Goal: Task Accomplishment & Management: Use online tool/utility

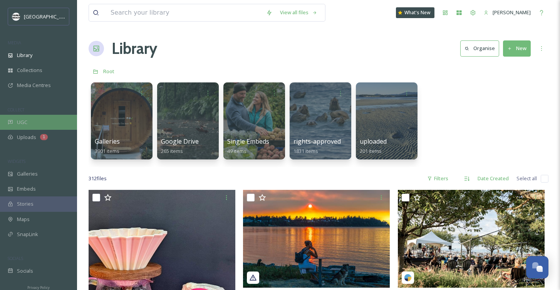
click at [29, 123] on div "UGC" at bounding box center [38, 122] width 77 height 15
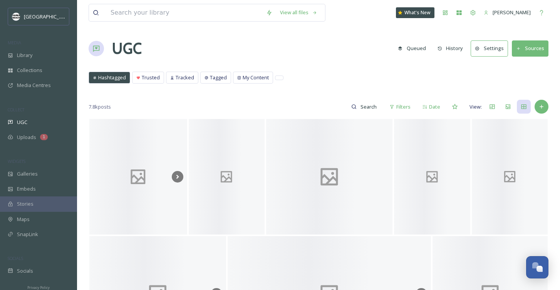
click at [528, 45] on button "Sources" at bounding box center [530, 48] width 37 height 16
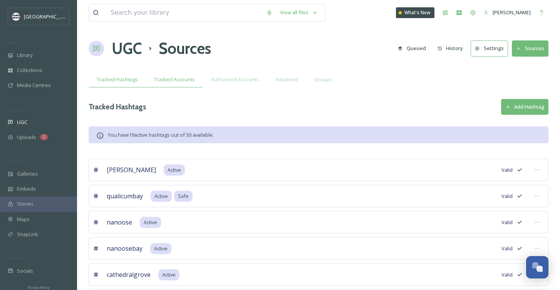
click at [178, 81] on span "Tracked Accounts" at bounding box center [174, 79] width 41 height 7
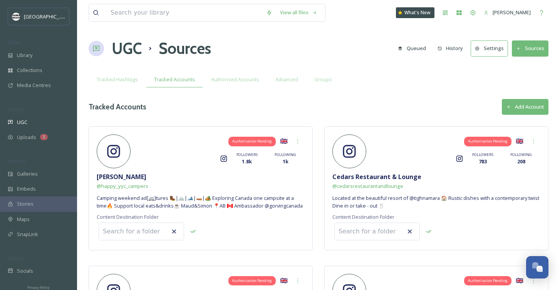
click at [530, 101] on button "Add Account" at bounding box center [525, 107] width 47 height 16
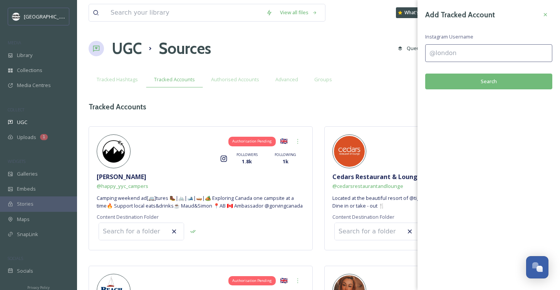
click at [457, 54] on input at bounding box center [489, 53] width 127 height 18
paste input "misswanderlust_t"
type input "misswanderlust_t"
click at [483, 81] on button "Search" at bounding box center [489, 82] width 127 height 16
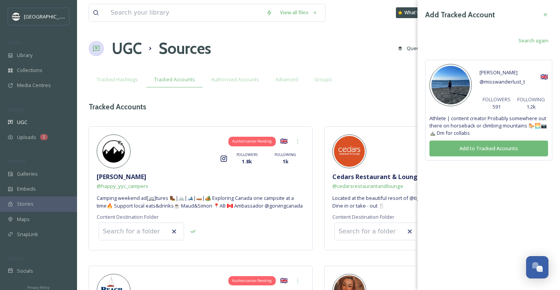
click at [473, 146] on button "Add to Tracked Accounts" at bounding box center [489, 149] width 119 height 16
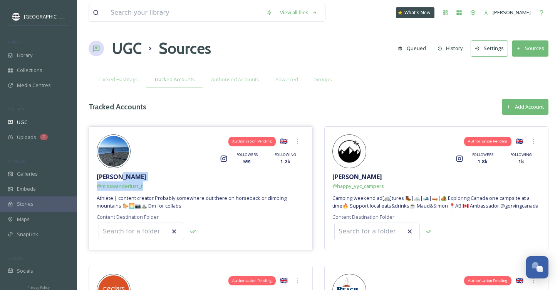
drag, startPoint x: 152, startPoint y: 186, endPoint x: 143, endPoint y: 189, distance: 8.8
click at [143, 189] on div "Authorisation Pending 🇬🇧 Instagram FOLLOWERS 591 FOLLOWING 1.2k [PERSON_NAME] @…" at bounding box center [201, 188] width 224 height 124
copy div "@ misswanderlust_t"
click at [34, 123] on div "UGC" at bounding box center [38, 122] width 77 height 15
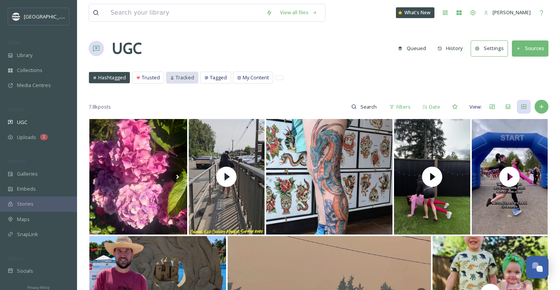
click at [177, 77] on span "Tracked" at bounding box center [185, 77] width 19 height 7
click at [178, 77] on span "Tracked" at bounding box center [185, 77] width 19 height 7
click at [365, 110] on input at bounding box center [369, 106] width 25 height 15
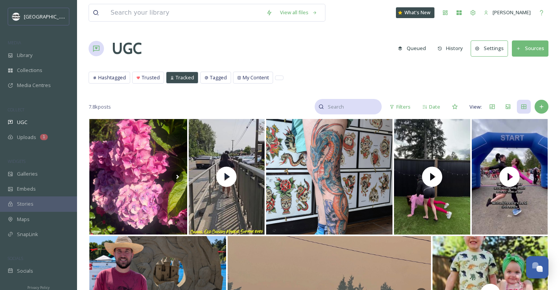
paste input "@misswanderlust_t"
type input "@misswanderlust_t"
click at [346, 38] on div "UGC Queued History Settings Sources" at bounding box center [319, 48] width 460 height 23
click at [379, 106] on div "Search" at bounding box center [375, 107] width 14 height 14
click at [353, 106] on div "Search" at bounding box center [355, 107] width 17 height 8
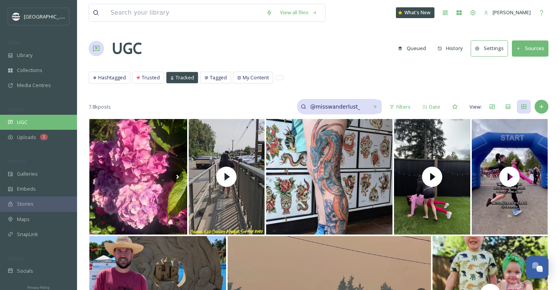
click at [24, 119] on span "UGC" at bounding box center [22, 122] width 10 height 7
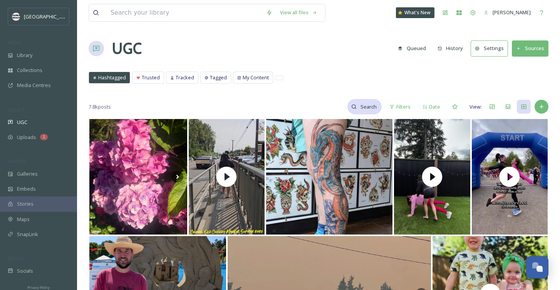
click at [367, 105] on input at bounding box center [369, 106] width 25 height 15
paste input "[URL][DOMAIN_NAME]"
type input "[URL][DOMAIN_NAME]"
click at [335, 110] on input at bounding box center [353, 106] width 58 height 15
paste input "misswanderlust_t"
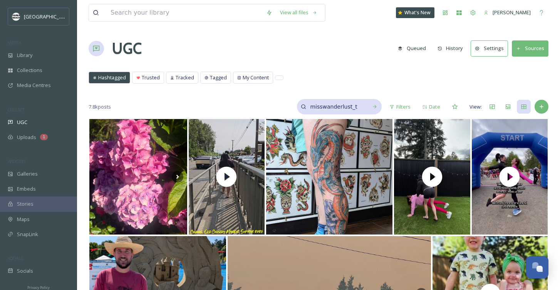
type input "misswanderlust_t"
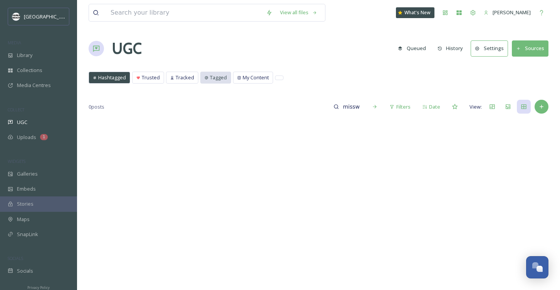
click at [204, 73] on div "Tagged" at bounding box center [216, 77] width 30 height 11
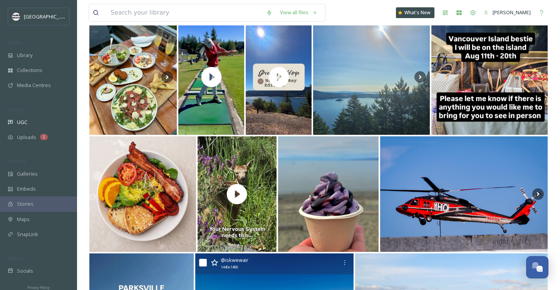
scroll to position [26, 0]
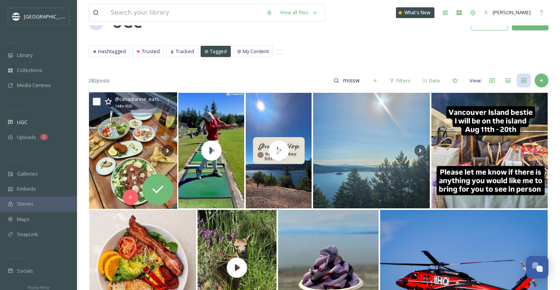
click at [131, 159] on img at bounding box center [133, 151] width 89 height 117
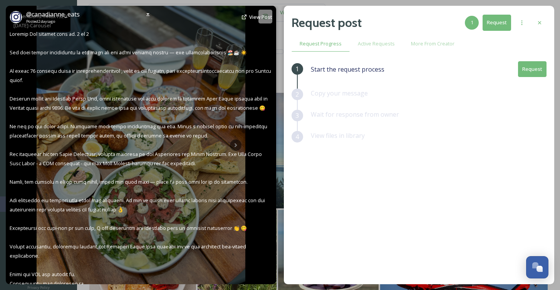
click at [235, 148] on div "@ canadianne_eats Posted [DATE] View Post" at bounding box center [141, 145] width 271 height 279
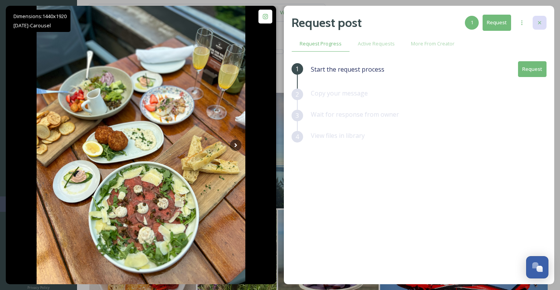
click at [537, 24] on icon at bounding box center [540, 23] width 6 height 6
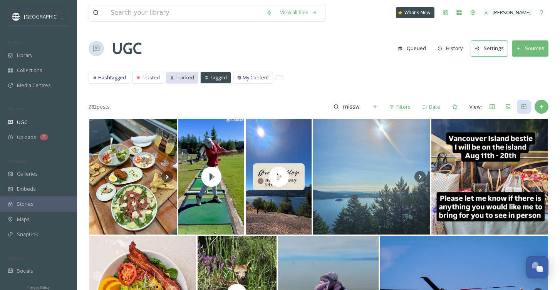
click at [177, 77] on span "Tracked" at bounding box center [185, 77] width 19 height 7
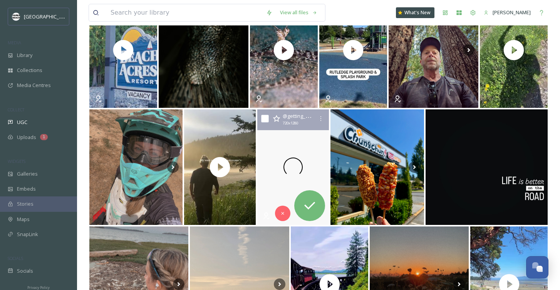
scroll to position [2577, 0]
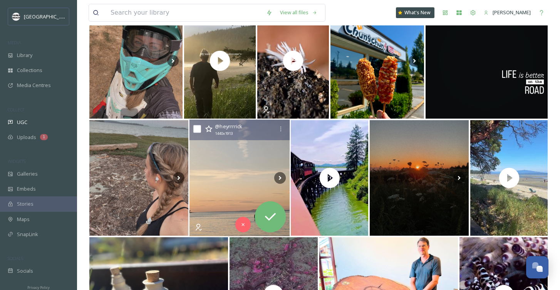
click at [209, 211] on img at bounding box center [240, 178] width 100 height 117
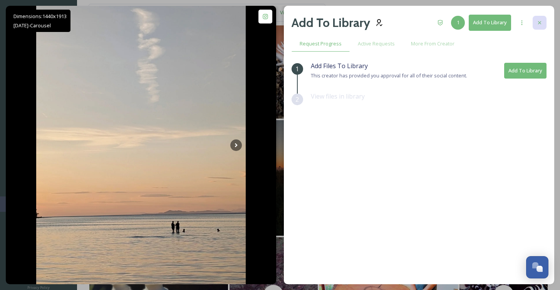
click at [539, 19] on div at bounding box center [540, 23] width 14 height 14
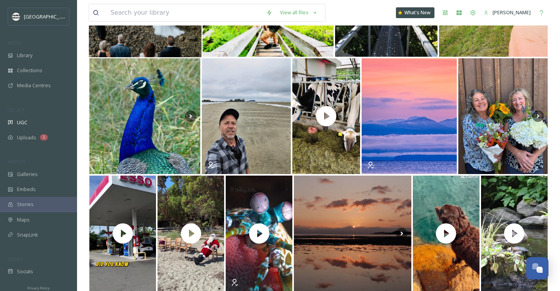
scroll to position [1404, 0]
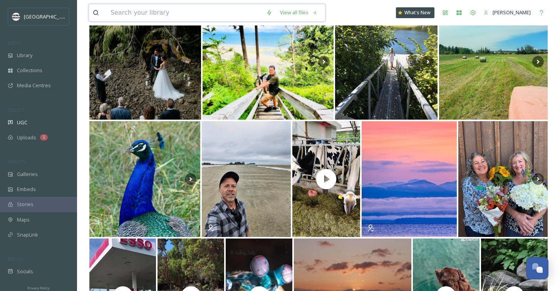
click at [148, 14] on input at bounding box center [185, 12] width 156 height 17
click at [25, 123] on span "UGC" at bounding box center [22, 122] width 10 height 7
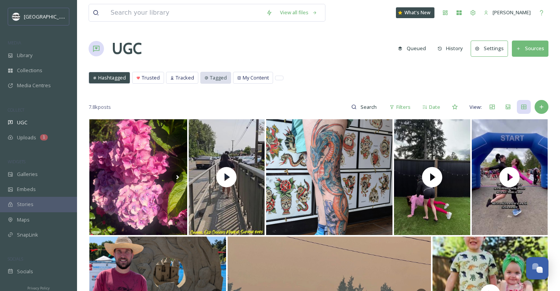
click at [214, 76] on span "Tagged" at bounding box center [218, 77] width 17 height 7
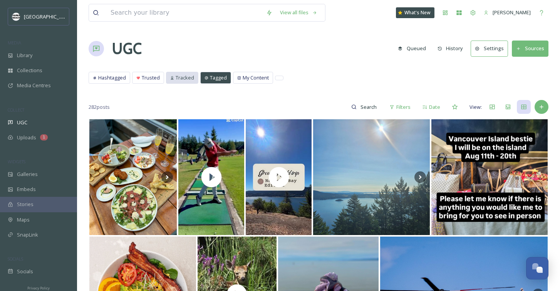
click at [183, 74] on span "Tracked" at bounding box center [185, 77] width 19 height 7
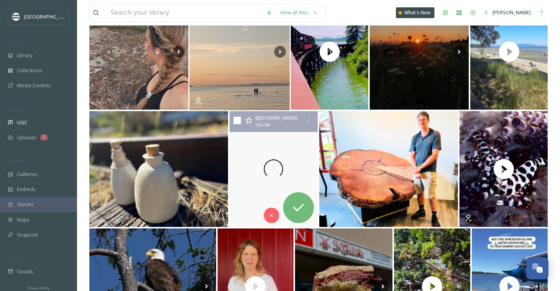
scroll to position [2776, 0]
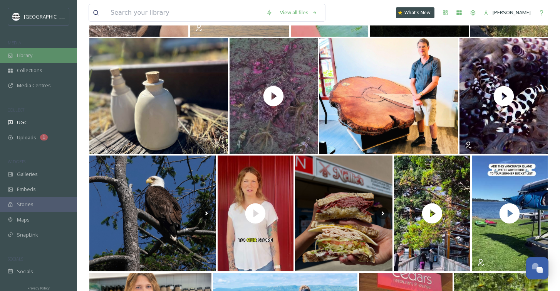
click at [32, 52] on span "Library" at bounding box center [24, 55] width 15 height 7
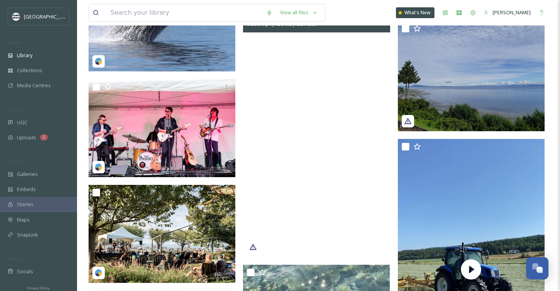
scroll to position [509, 0]
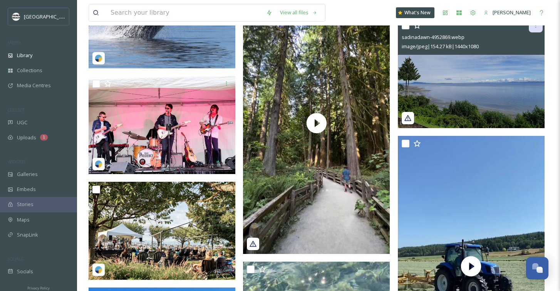
click at [535, 28] on icon at bounding box center [536, 25] width 6 height 6
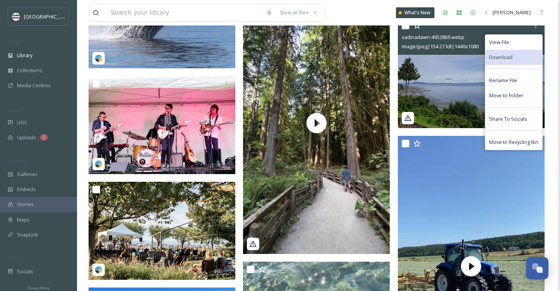
click at [503, 54] on span "Download" at bounding box center [502, 57] width 24 height 7
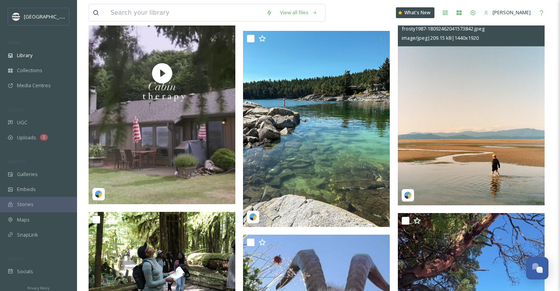
scroll to position [1195, 0]
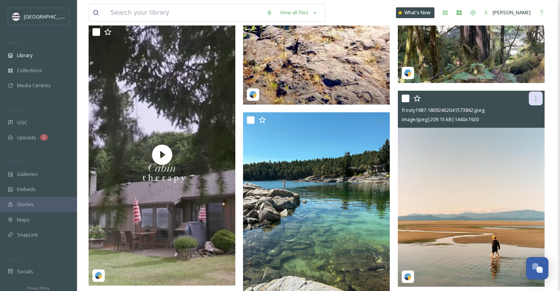
click at [534, 98] on icon at bounding box center [536, 98] width 6 height 6
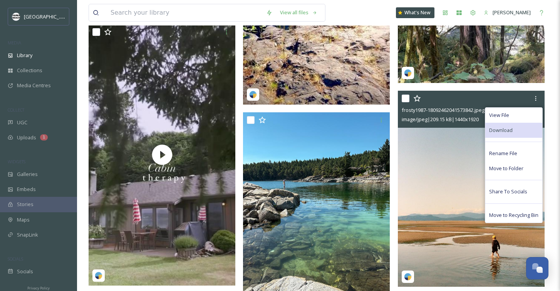
click at [509, 130] on span "Download" at bounding box center [502, 129] width 24 height 7
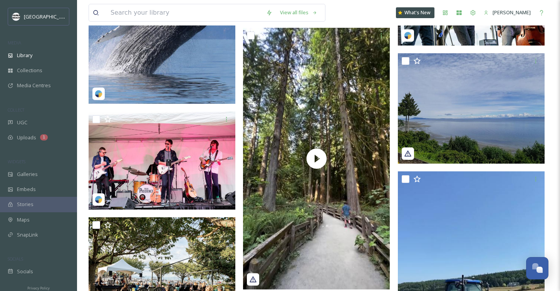
scroll to position [0, 0]
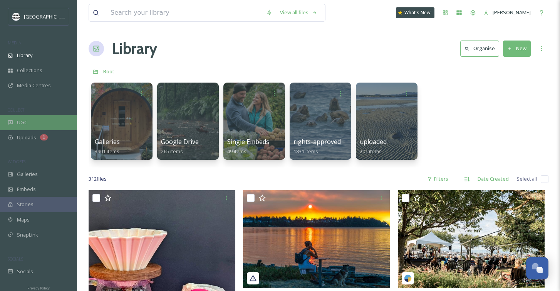
click at [29, 116] on div "UGC" at bounding box center [38, 122] width 77 height 15
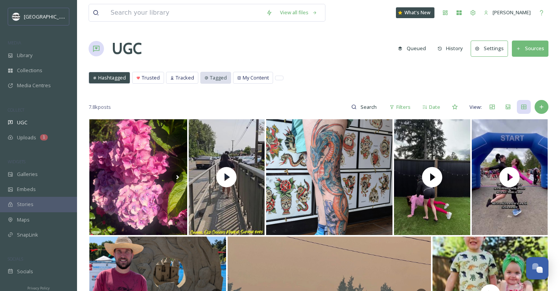
click at [205, 78] on icon at bounding box center [206, 77] width 3 height 3
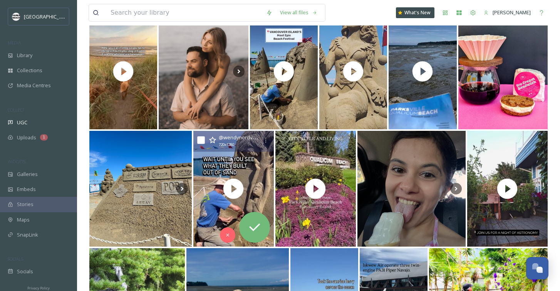
scroll to position [574, 0]
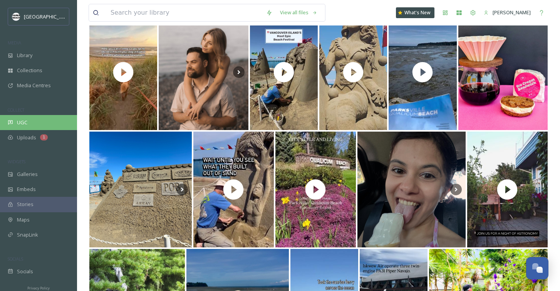
click at [32, 129] on div "UGC" at bounding box center [38, 122] width 77 height 15
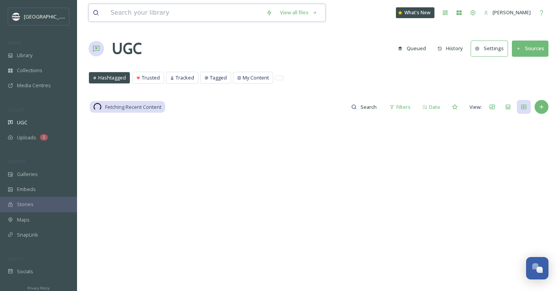
click at [186, 14] on input at bounding box center [185, 12] width 156 height 17
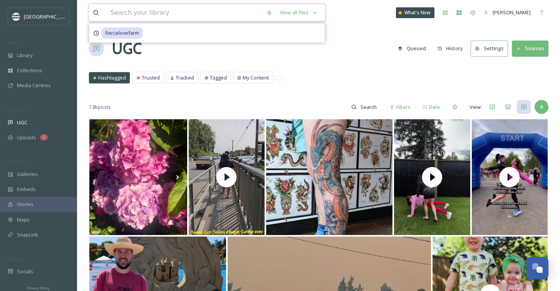
type input "#"
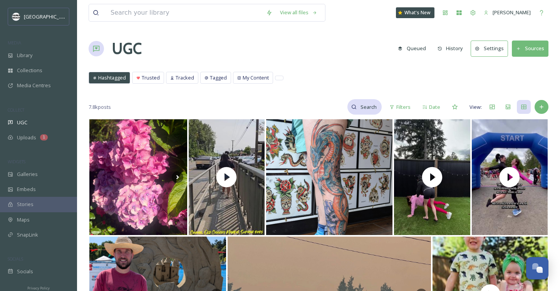
click at [364, 105] on input at bounding box center [369, 106] width 25 height 15
type input "#mypqb"
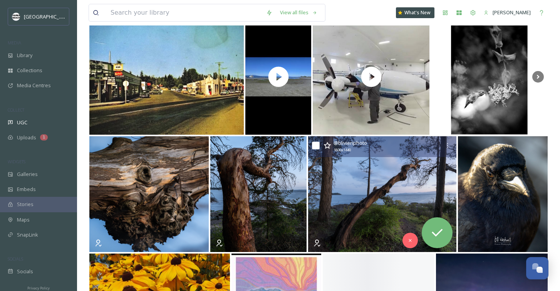
scroll to position [337, 0]
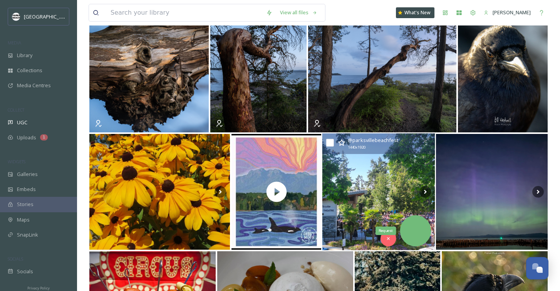
click at [414, 228] on icon at bounding box center [415, 230] width 15 height 15
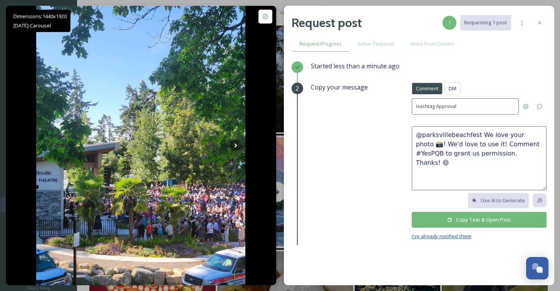
click at [440, 236] on span "I've already notified them" at bounding box center [442, 235] width 60 height 7
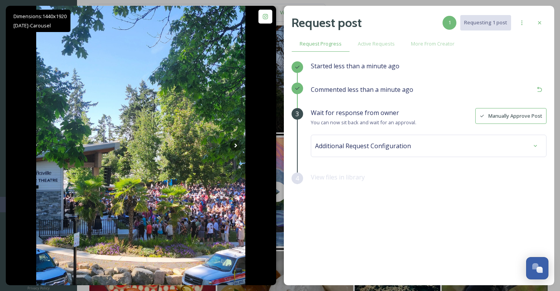
click at [515, 113] on button "Manually Approve Post" at bounding box center [511, 116] width 71 height 16
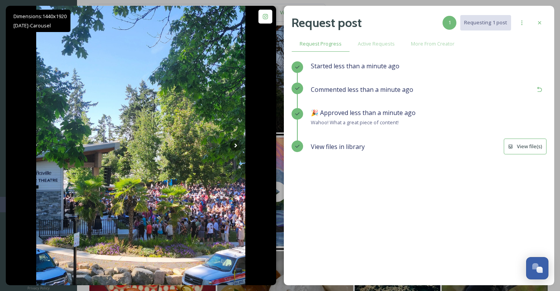
click at [532, 142] on button "View file(s)" at bounding box center [525, 146] width 43 height 16
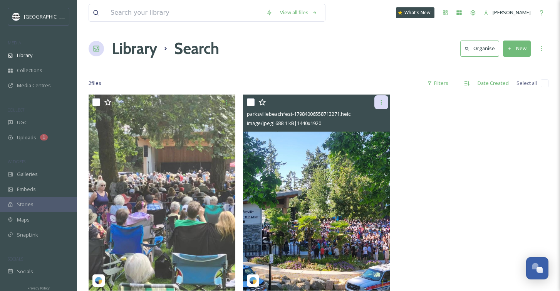
click at [383, 102] on icon at bounding box center [382, 102] width 6 height 6
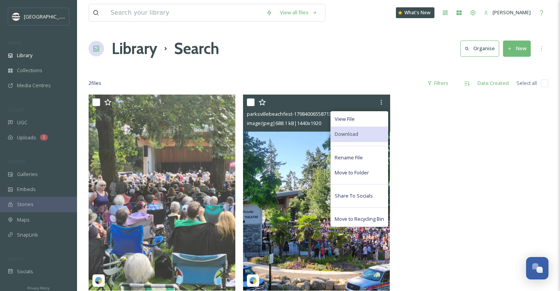
click at [347, 138] on div "Download" at bounding box center [359, 133] width 57 height 15
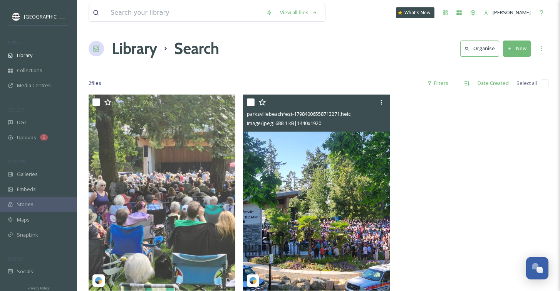
click at [315, 223] on img at bounding box center [316, 192] width 147 height 196
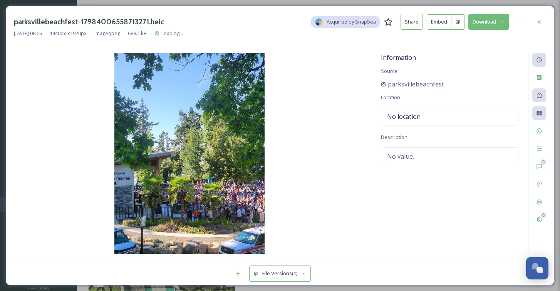
click at [290, 271] on button "File Versions (1)" at bounding box center [280, 273] width 62 height 16
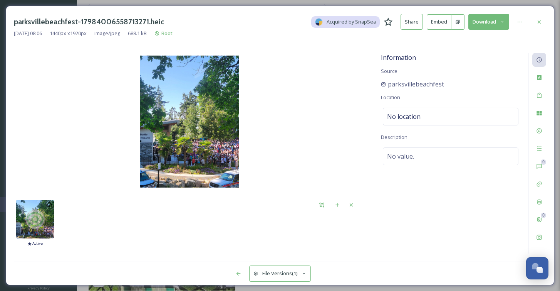
click at [478, 20] on button "Download" at bounding box center [489, 22] width 41 height 16
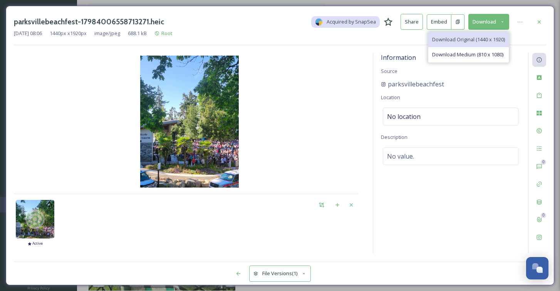
click at [466, 39] on span "Download Original (1440 x 1920)" at bounding box center [469, 39] width 73 height 7
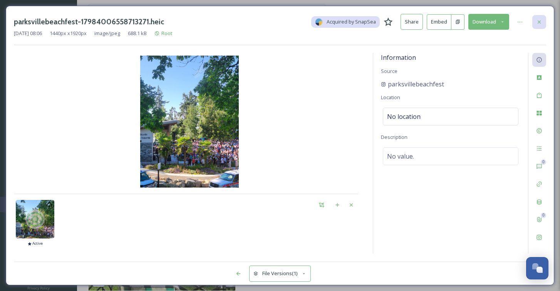
click at [538, 19] on icon at bounding box center [540, 22] width 6 height 6
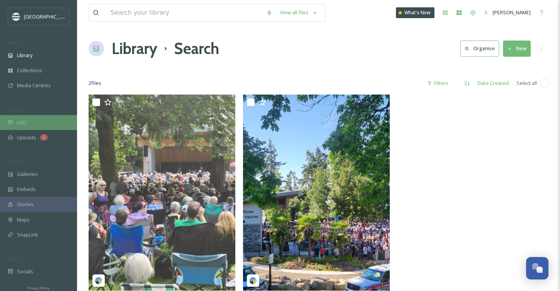
click at [25, 123] on span "UGC" at bounding box center [22, 122] width 10 height 7
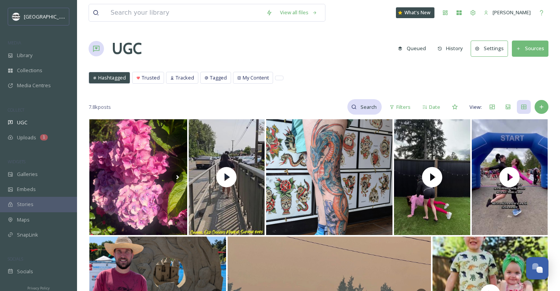
click at [370, 101] on input at bounding box center [369, 106] width 25 height 15
type input "#mypqb"
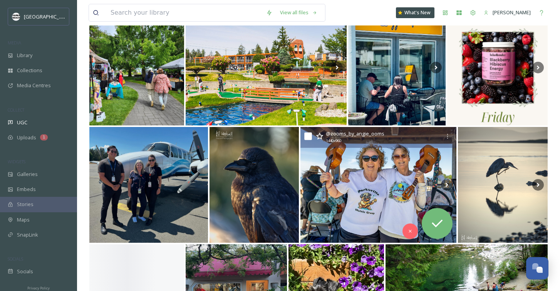
scroll to position [1698, 0]
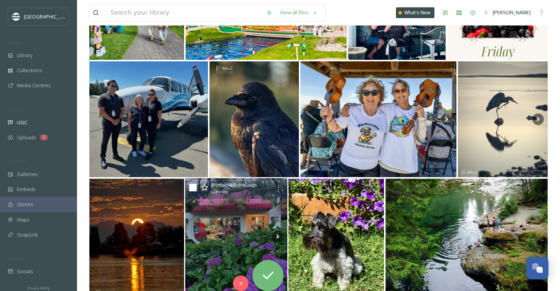
click at [267, 220] on img at bounding box center [236, 236] width 103 height 117
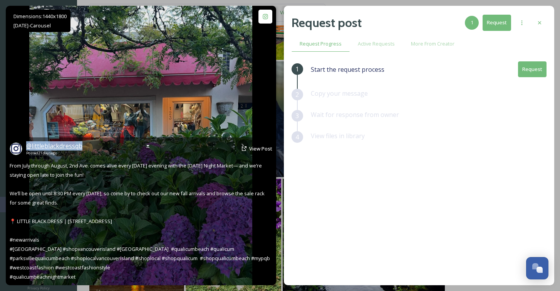
drag, startPoint x: 89, startPoint y: 145, endPoint x: 27, endPoint y: 145, distance: 62.1
click at [27, 145] on div "@ littleblackdressqb Posted [DATE] View Post" at bounding box center [141, 148] width 263 height 15
copy span "@ littleblackdressqb"
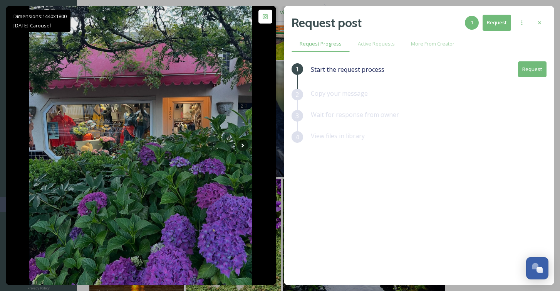
click at [532, 67] on button "Request" at bounding box center [532, 69] width 29 height 16
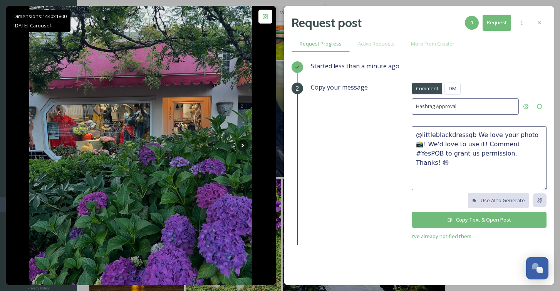
click at [458, 221] on button "Copy Text & Open Post" at bounding box center [479, 220] width 135 height 16
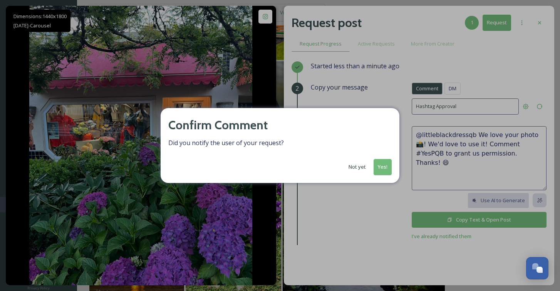
click at [379, 166] on button "Yes!" at bounding box center [383, 167] width 18 height 16
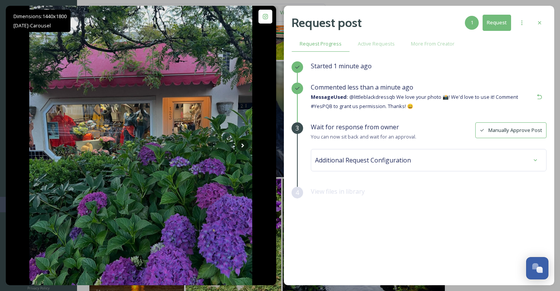
click at [502, 127] on button "Manually Approve Post" at bounding box center [511, 130] width 71 height 16
